Goal: Transaction & Acquisition: Book appointment/travel/reservation

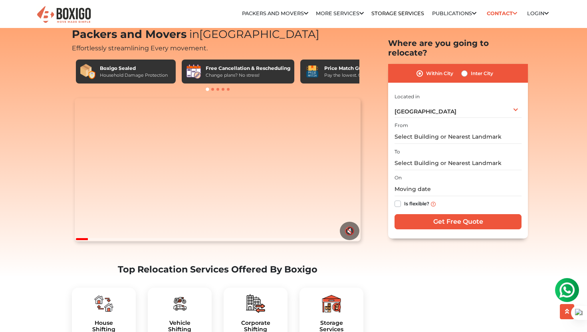
scroll to position [23, 0]
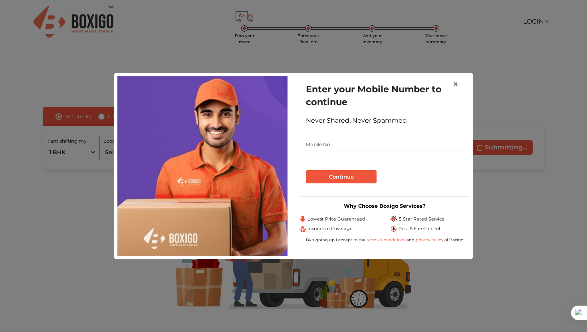
click at [352, 146] on input "text" at bounding box center [384, 144] width 157 height 13
type input "9071082524"
click at [344, 178] on button "Continue" at bounding box center [341, 177] width 71 height 14
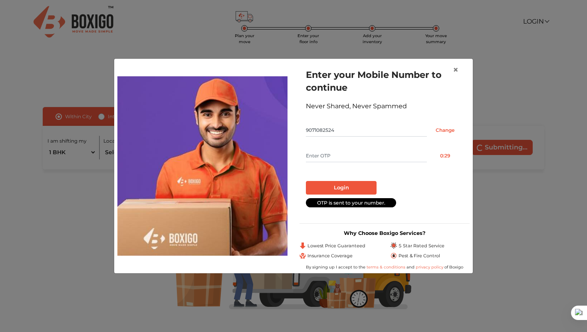
click at [331, 158] on input "text" at bounding box center [366, 155] width 121 height 13
type input "5013"
click at [328, 188] on button "Login" at bounding box center [341, 188] width 71 height 14
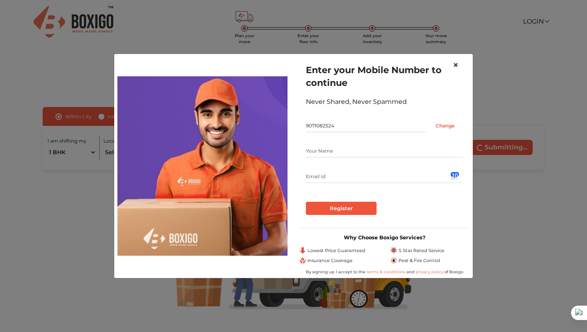
click at [456, 66] on span "×" at bounding box center [456, 65] width 6 height 12
